Goal: Check status: Check status

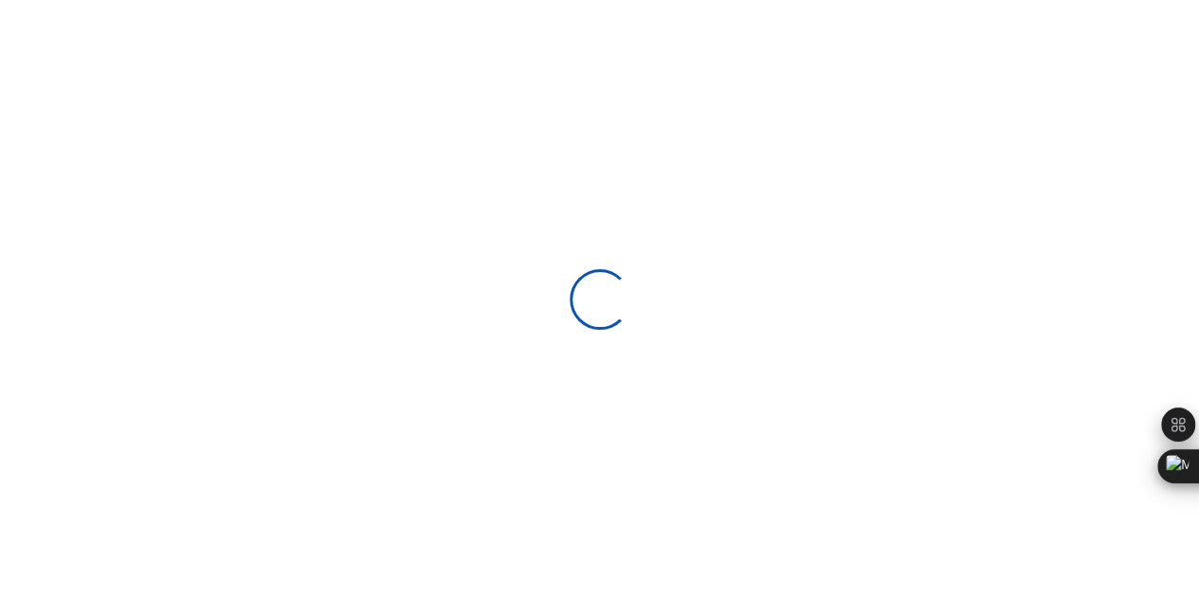
click at [868, 128] on div at bounding box center [599, 299] width 1199 height 599
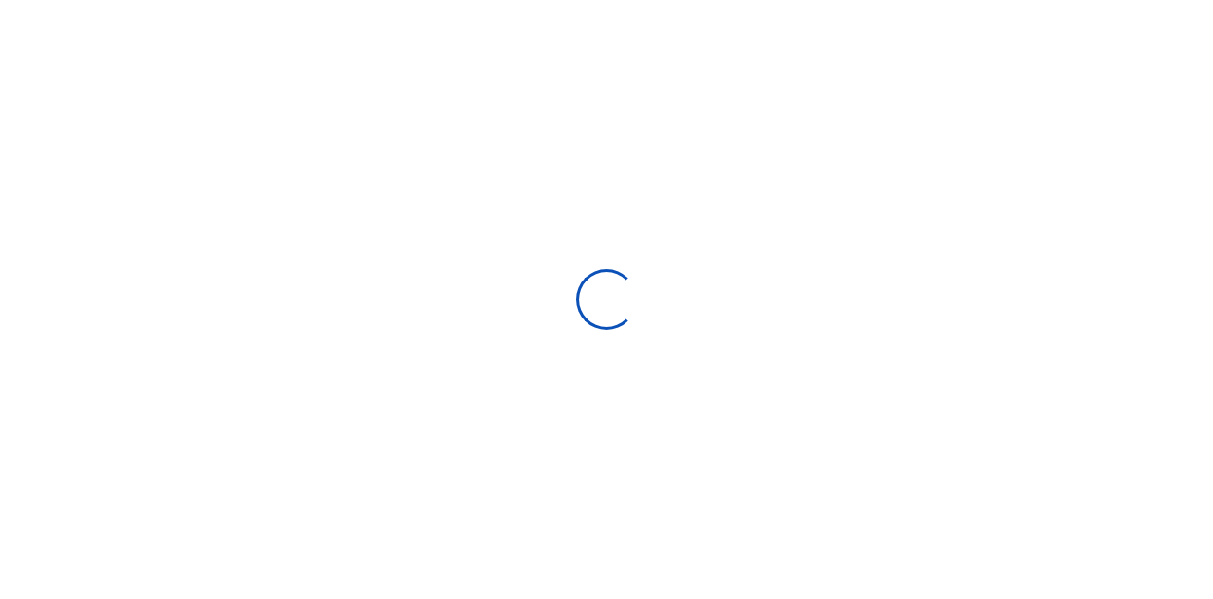
select select
type input "[DATE] - [DATE]"
